Goal: Find specific page/section: Find specific page/section

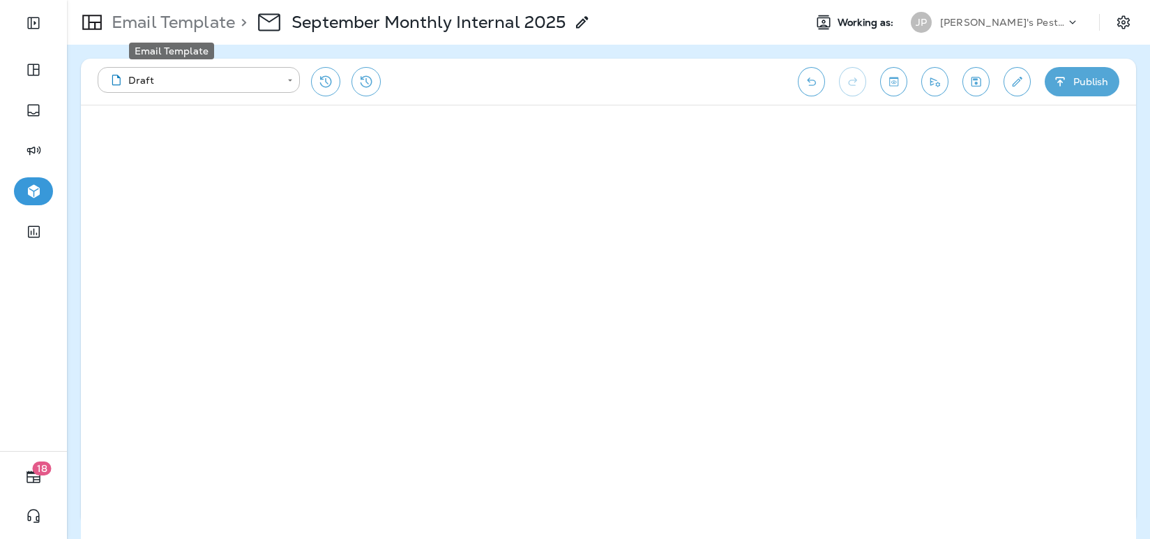
click at [197, 26] on p "Email Template" at bounding box center [170, 22] width 129 height 21
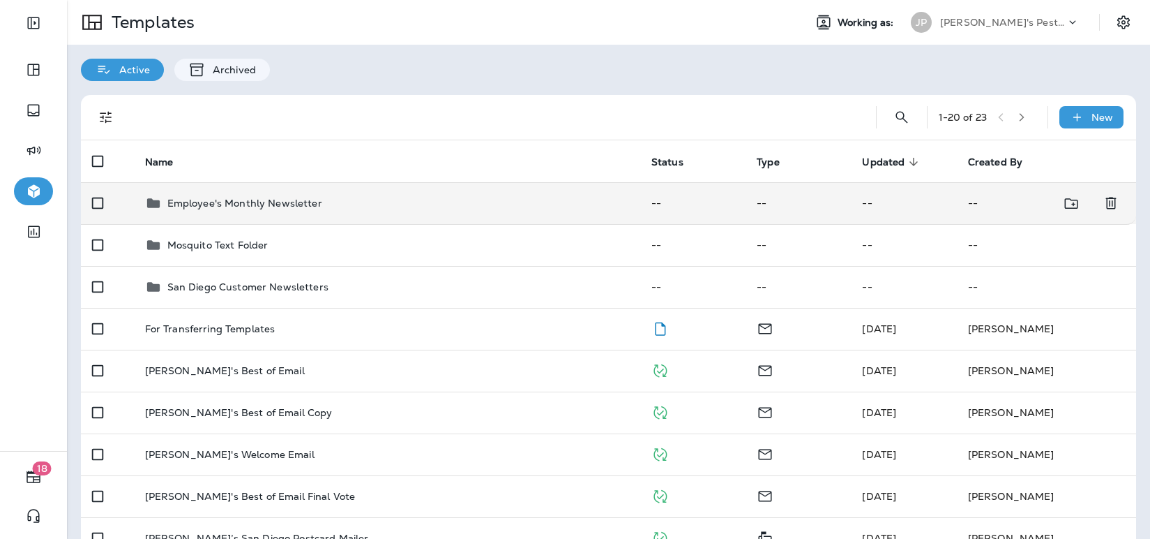
click at [216, 204] on p "Employee's Monthly Newsletter" at bounding box center [244, 202] width 155 height 11
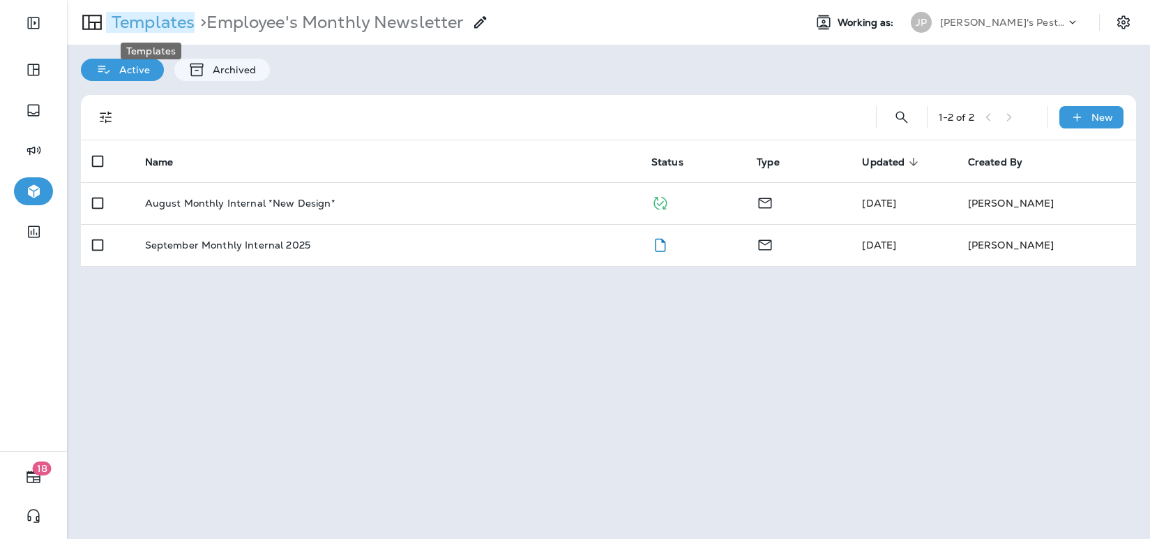
click at [183, 23] on p "Templates" at bounding box center [150, 22] width 89 height 21
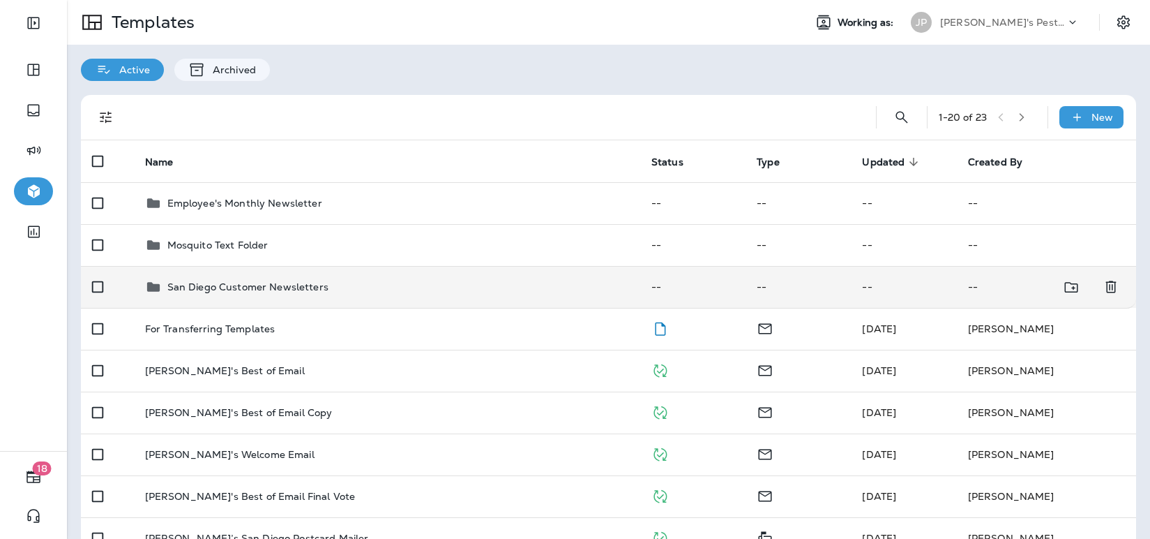
click at [230, 289] on p "San Diego Customer Newsletters" at bounding box center [247, 286] width 161 height 11
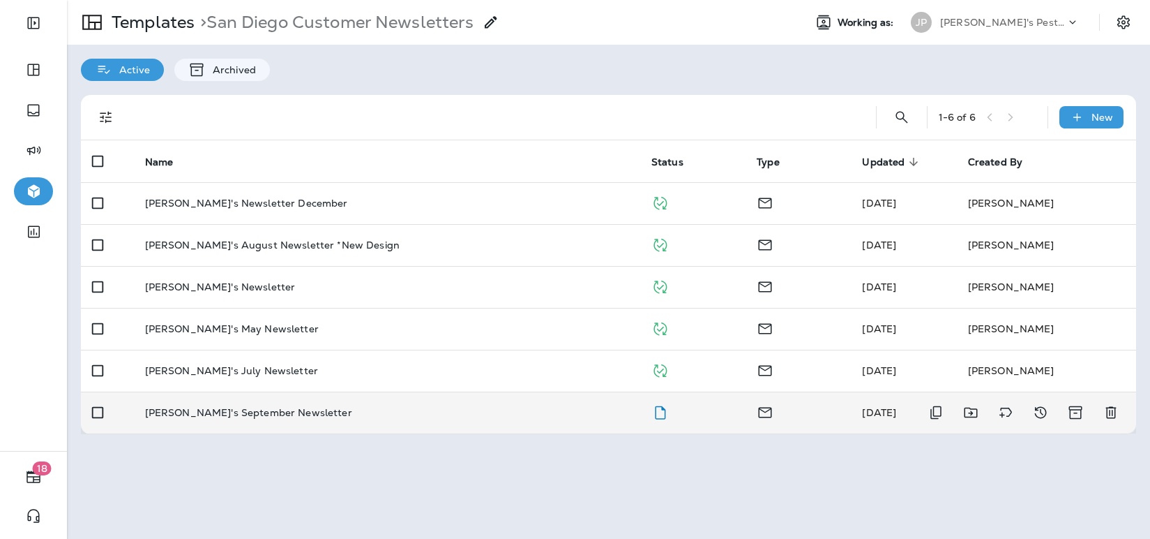
click at [255, 412] on p "[PERSON_NAME]'s September Newsletter" at bounding box center [248, 412] width 207 height 11
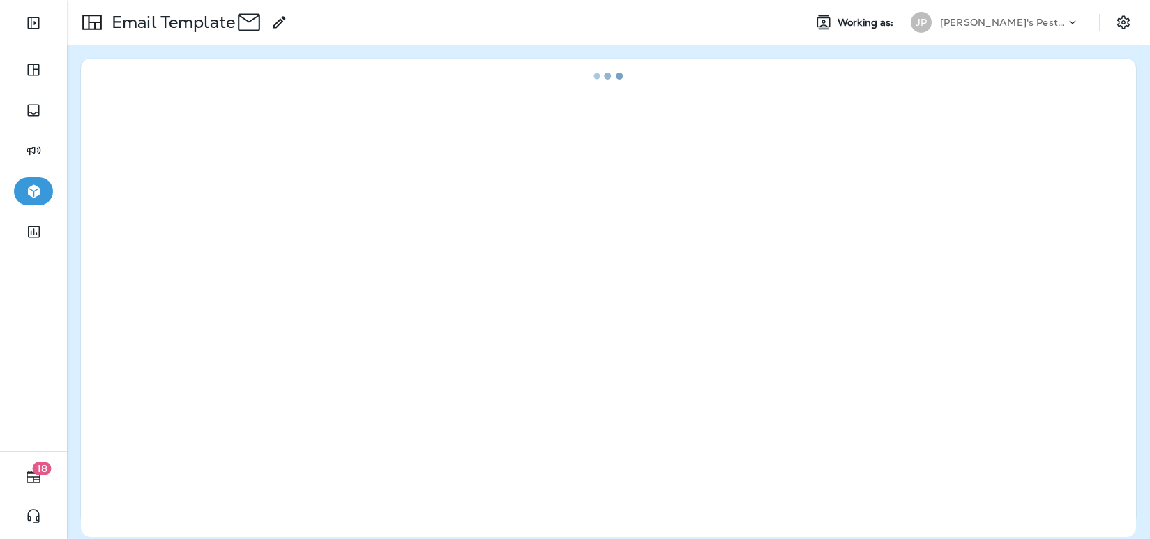
click at [255, 412] on div at bounding box center [608, 314] width 1055 height 443
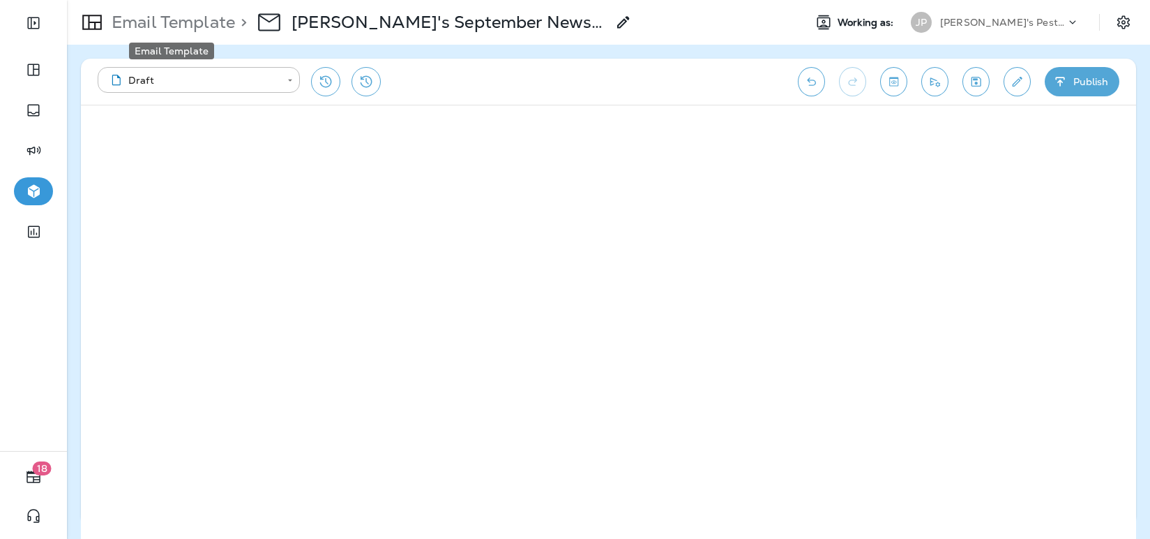
click at [192, 28] on p "Email Template" at bounding box center [170, 22] width 129 height 21
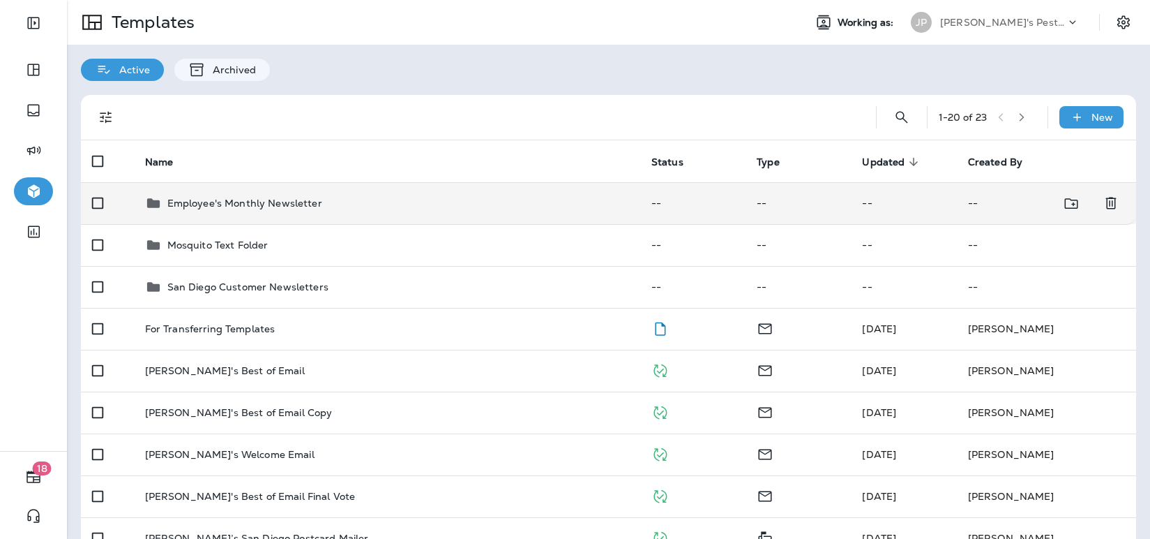
click at [234, 203] on p "Employee's Monthly Newsletter" at bounding box center [244, 202] width 155 height 11
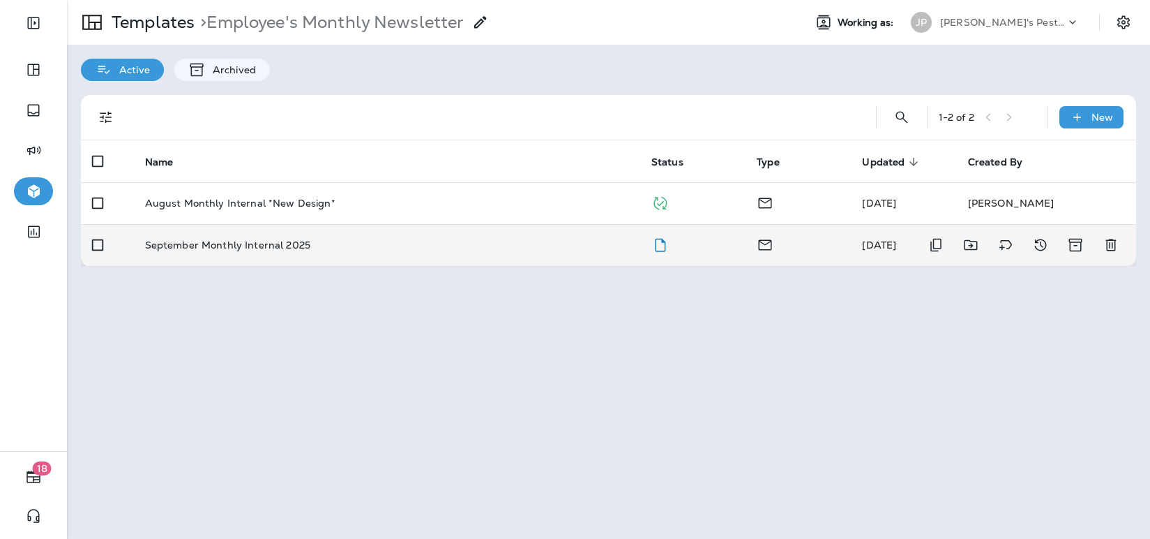
click at [242, 247] on p "September Monthly Internal 2025" at bounding box center [227, 244] width 165 height 11
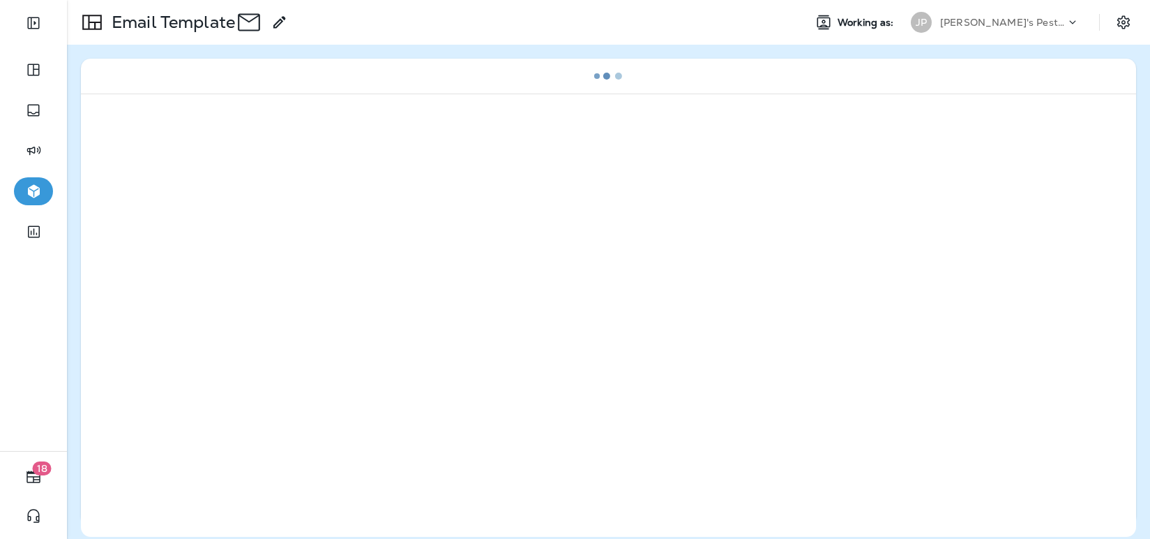
click at [242, 247] on div at bounding box center [608, 314] width 1055 height 443
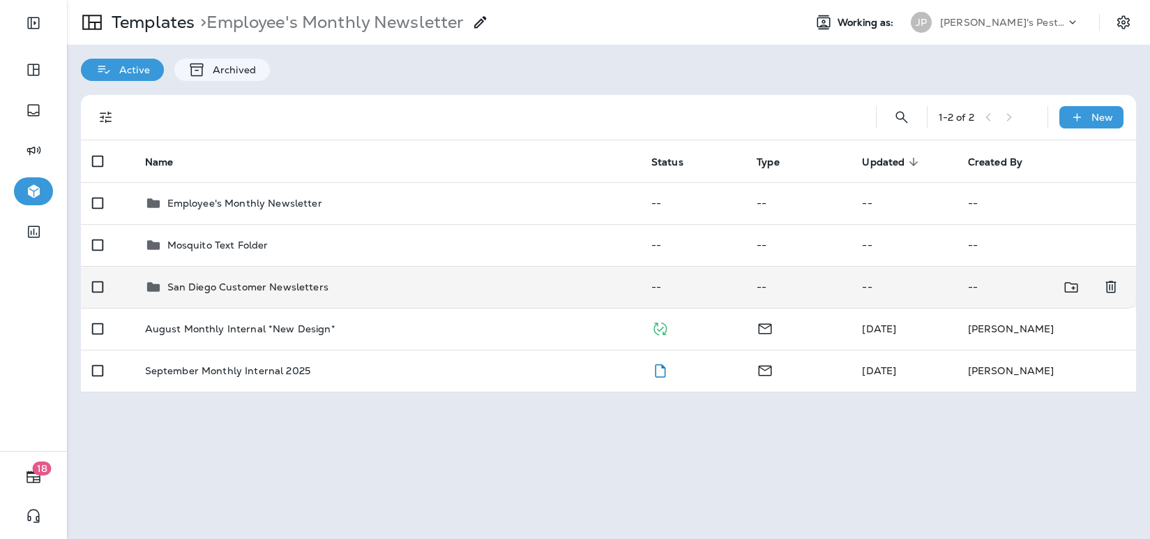
click at [236, 287] on p "San Diego Customer Newsletters" at bounding box center [247, 286] width 161 height 11
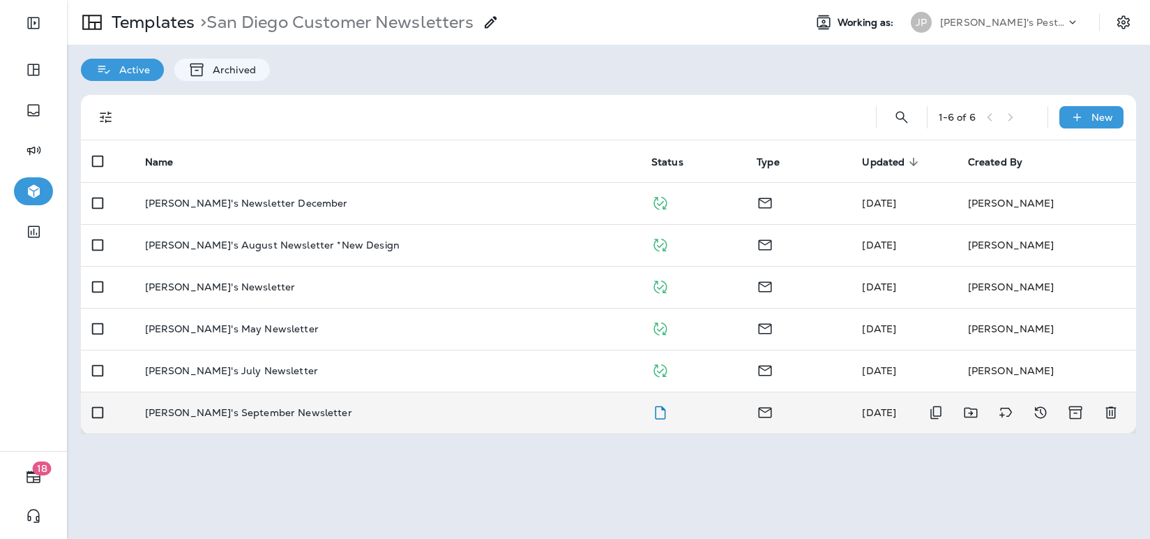
click at [265, 409] on p "[PERSON_NAME]'s September Newsletter" at bounding box center [248, 412] width 207 height 11
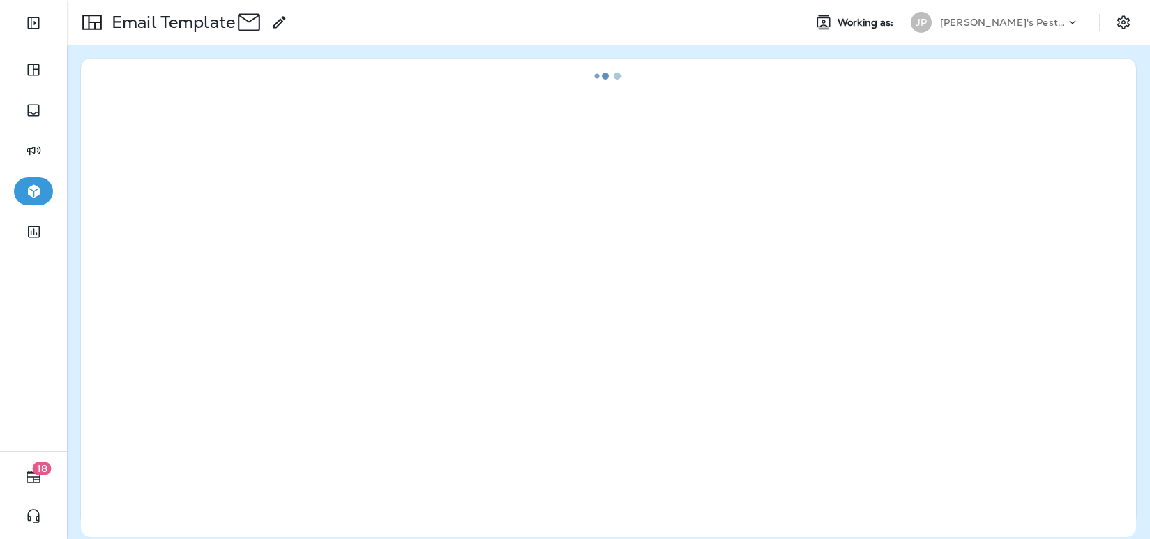
click at [265, 409] on div at bounding box center [608, 314] width 1055 height 443
